Goal: Find specific page/section

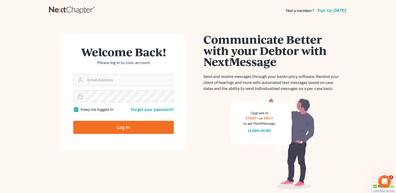
type input "[EMAIL_ADDRESS][DOMAIN_NAME]"
click at [94, 123] on input "Log In" at bounding box center [123, 127] width 100 height 13
type input "Thinking..."
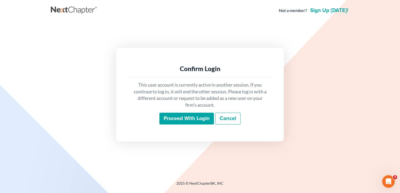
click at [168, 120] on input "Proceed with login" at bounding box center [186, 119] width 54 height 12
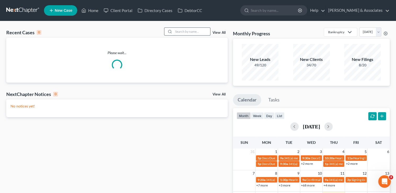
click at [182, 33] on input "search" at bounding box center [191, 32] width 37 height 8
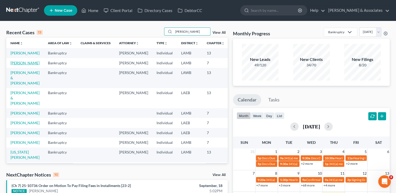
type input "dana"
click at [26, 65] on link "Miller, Dana" at bounding box center [24, 63] width 29 height 4
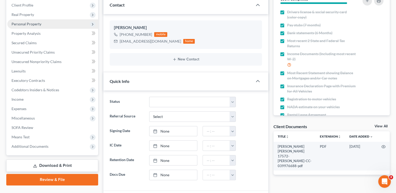
scroll to position [73, 0]
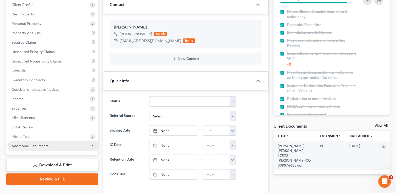
click at [93, 144] on icon at bounding box center [93, 146] width 4 height 4
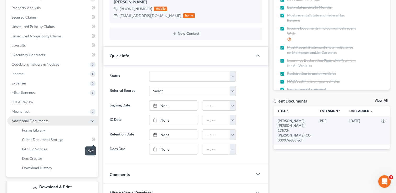
scroll to position [105, 0]
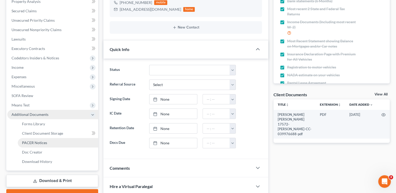
click at [42, 141] on span "PACER Notices" at bounding box center [34, 143] width 25 height 4
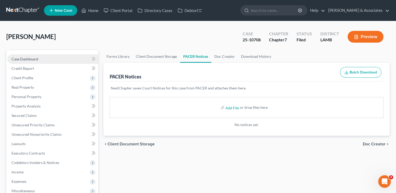
click at [63, 58] on link "Case Dashboard" at bounding box center [52, 58] width 91 height 9
